Goal: Task Accomplishment & Management: Use online tool/utility

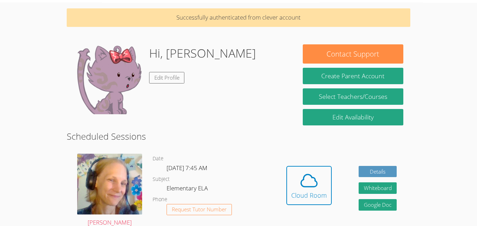
scroll to position [32, 0]
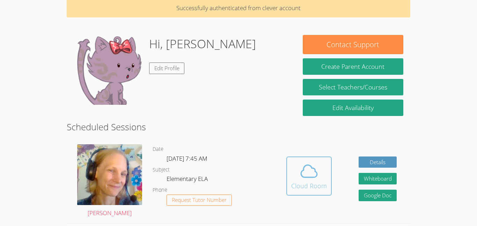
click at [300, 169] on icon at bounding box center [309, 171] width 20 height 20
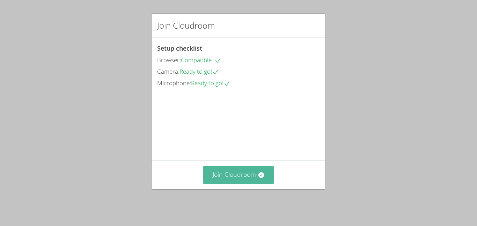
click at [254, 183] on button "Join Cloudroom" at bounding box center [239, 174] width 72 height 17
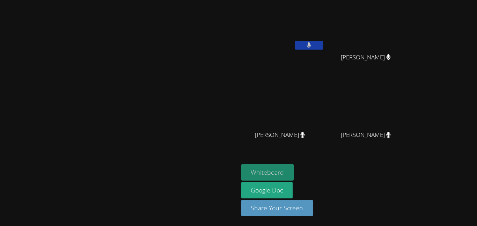
click at [294, 168] on button "Whiteboard" at bounding box center [267, 172] width 53 height 16
click at [182, 192] on div at bounding box center [119, 178] width 233 height 28
click at [294, 170] on button "Whiteboard" at bounding box center [267, 172] width 53 height 16
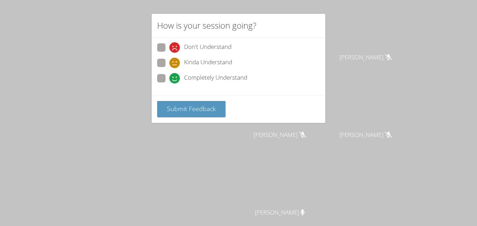
click at [169, 83] on span at bounding box center [169, 83] width 0 height 0
click at [169, 78] on input "Completely Understand" at bounding box center [172, 77] width 6 height 6
radio input "true"
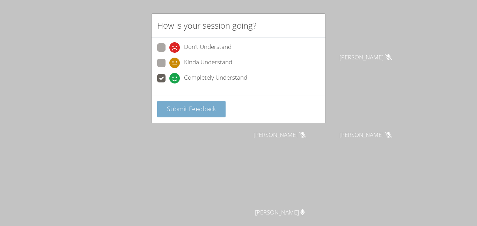
click at [207, 106] on span "Submit Feedback" at bounding box center [191, 108] width 49 height 8
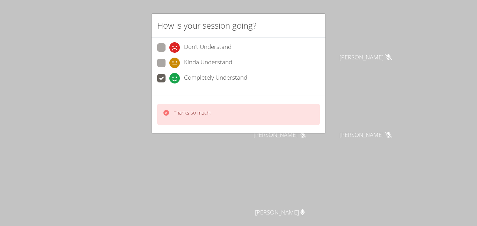
click at [205, 118] on div "Thanks so much!" at bounding box center [192, 114] width 37 height 10
